Goal: Navigation & Orientation: Understand site structure

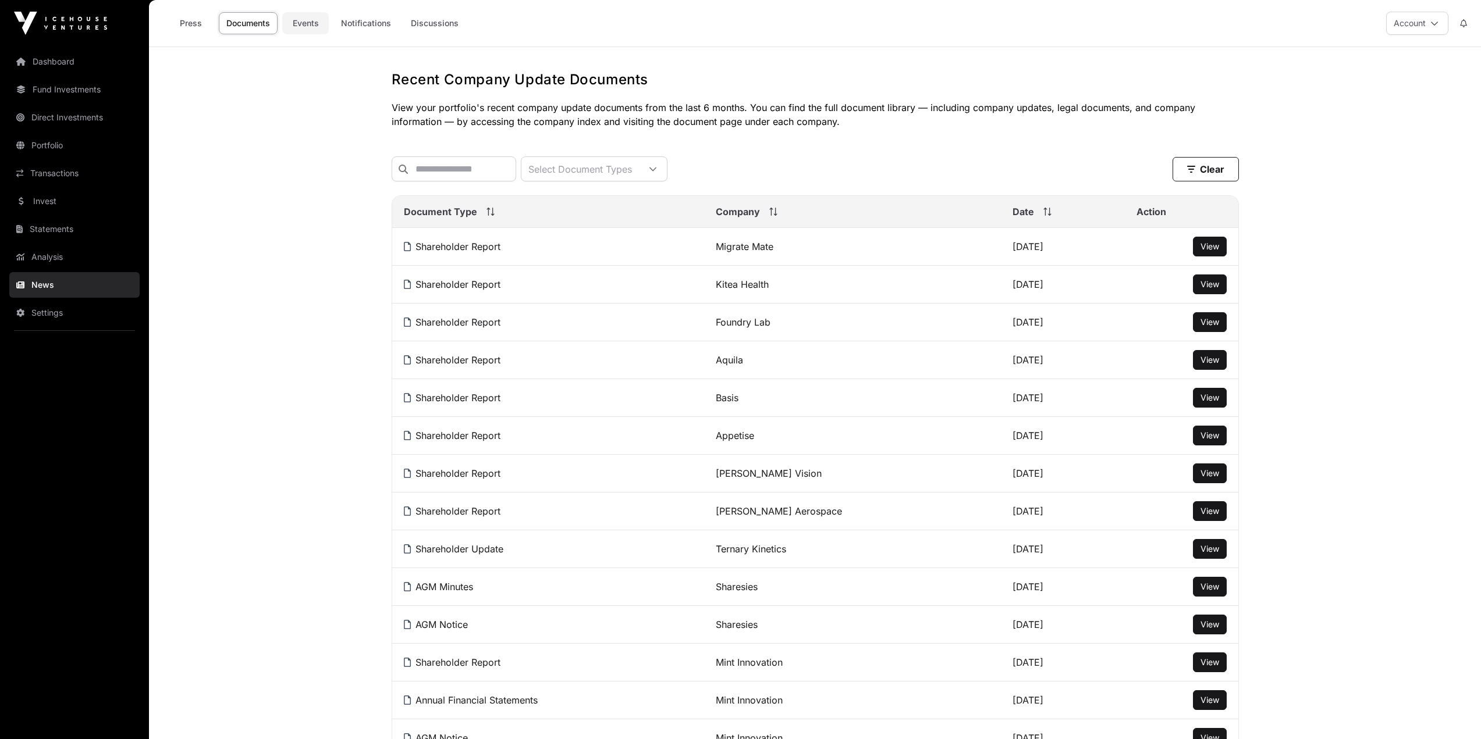
click at [304, 23] on link "Events" at bounding box center [305, 23] width 47 height 22
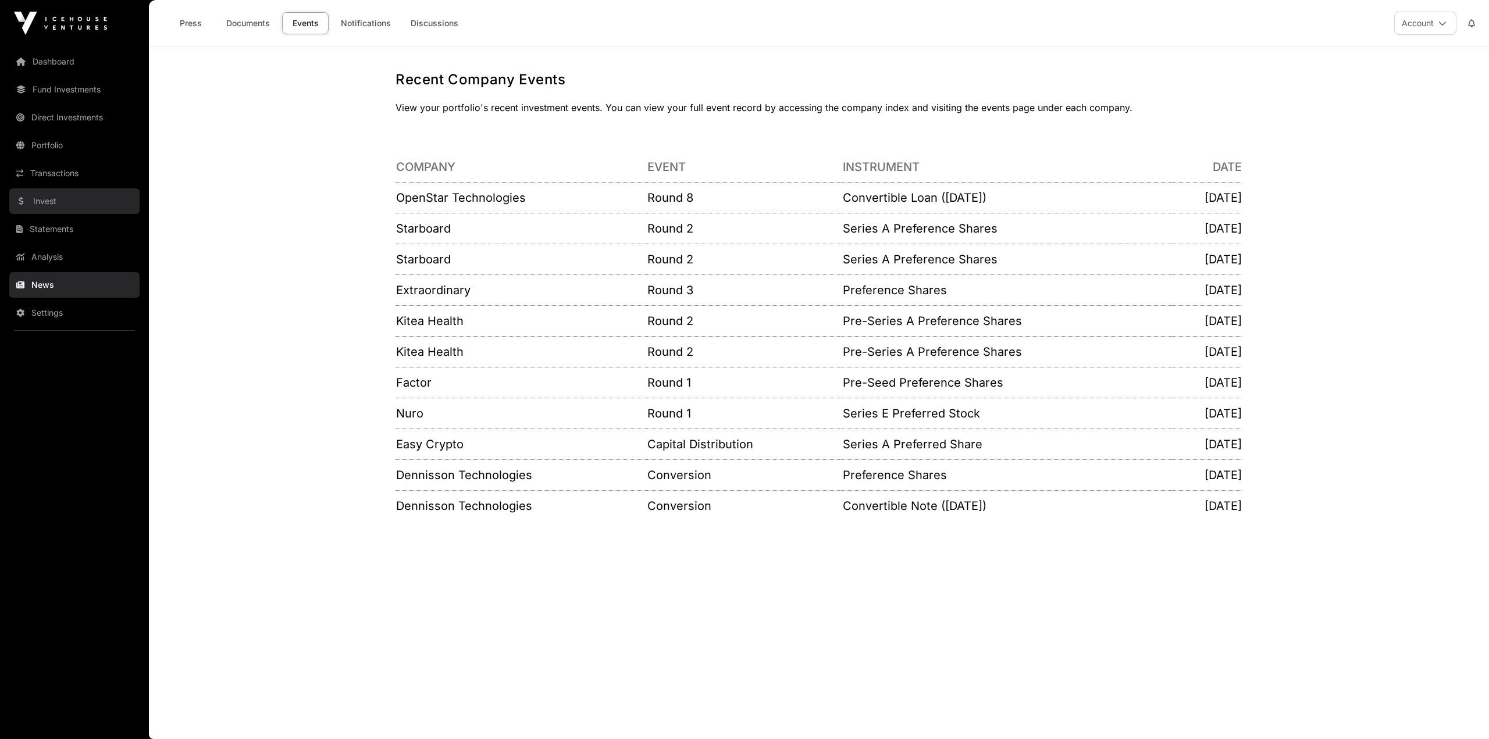
click at [54, 200] on link "Invest" at bounding box center [74, 201] width 130 height 26
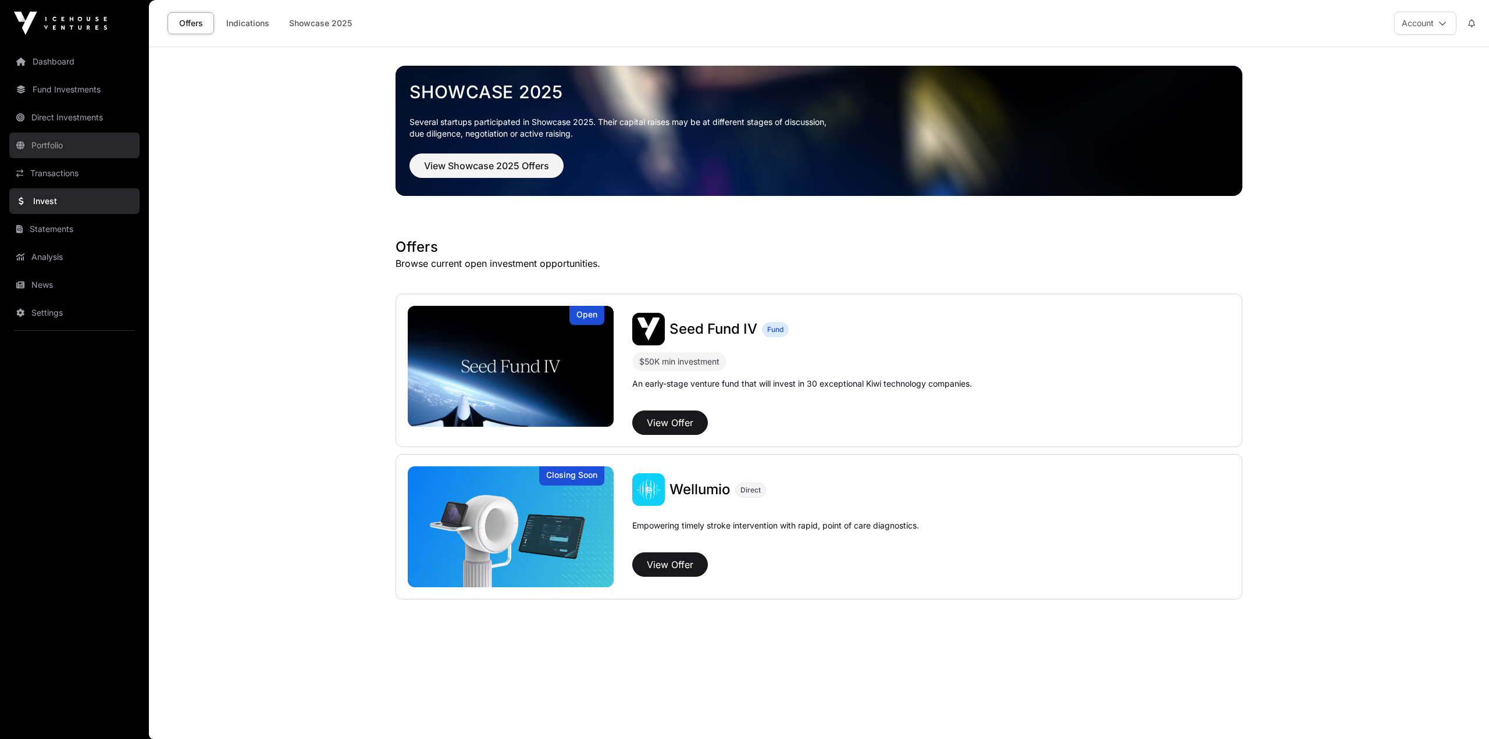
click at [59, 155] on link "Portfolio" at bounding box center [74, 146] width 130 height 26
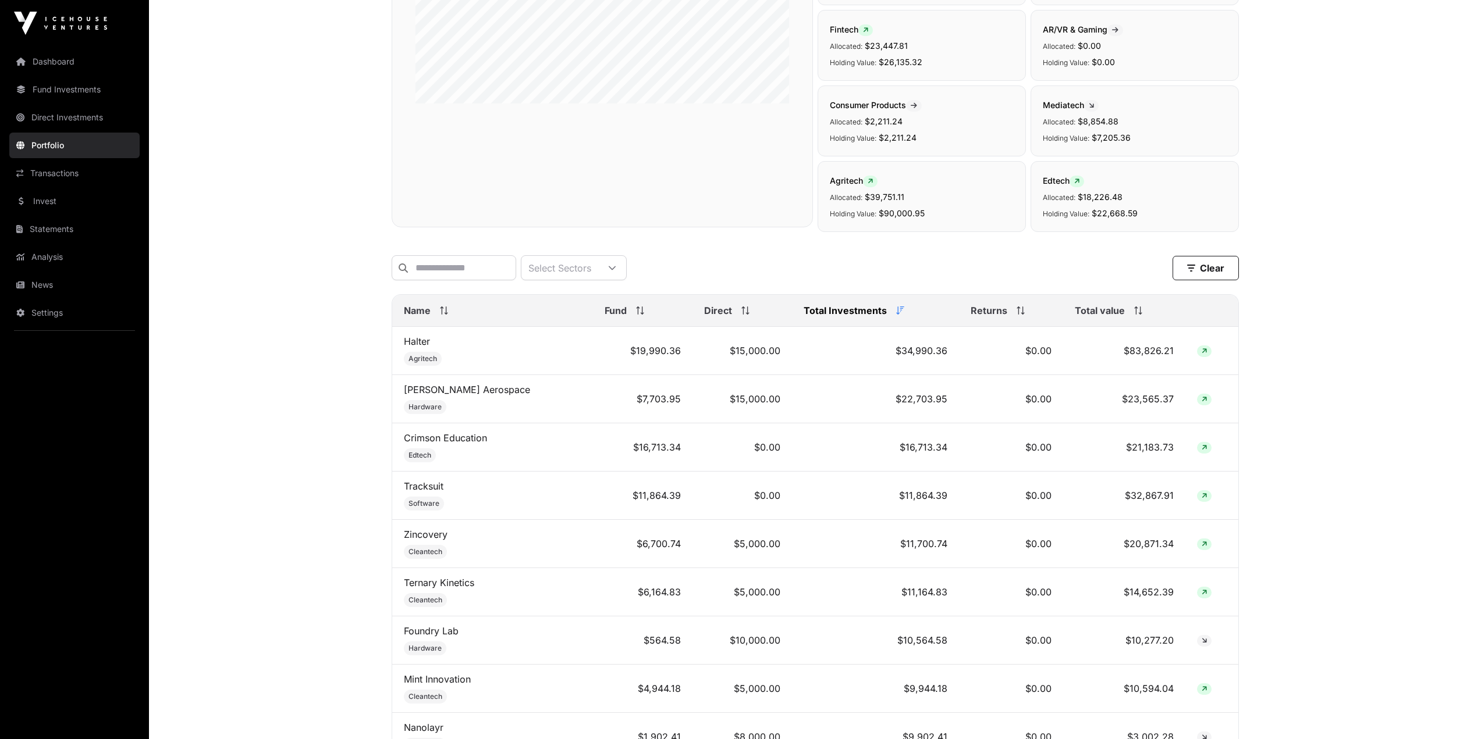
scroll to position [387, 0]
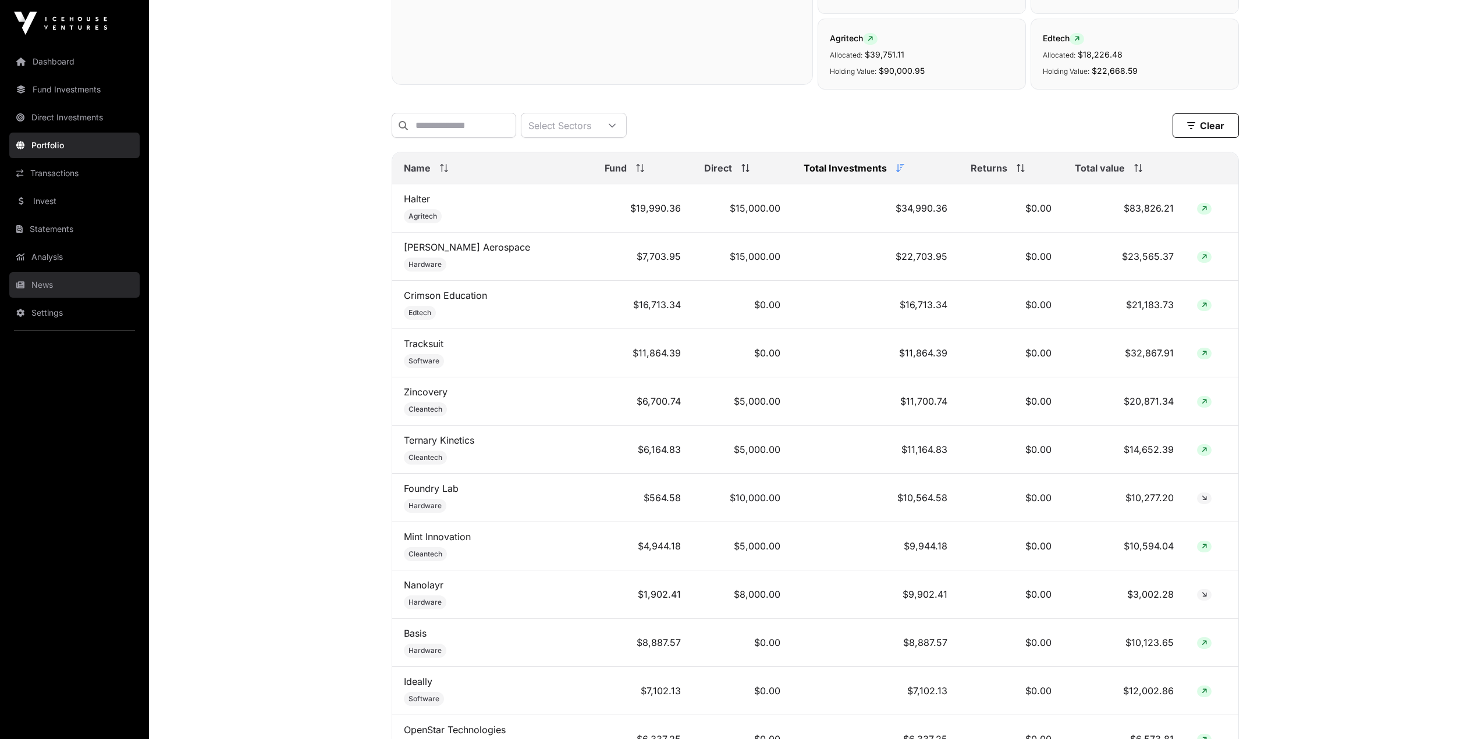
drag, startPoint x: 55, startPoint y: 287, endPoint x: 65, endPoint y: 290, distance: 10.2
click at [55, 287] on link "News" at bounding box center [74, 285] width 130 height 26
